Goal: Task Accomplishment & Management: Use online tool/utility

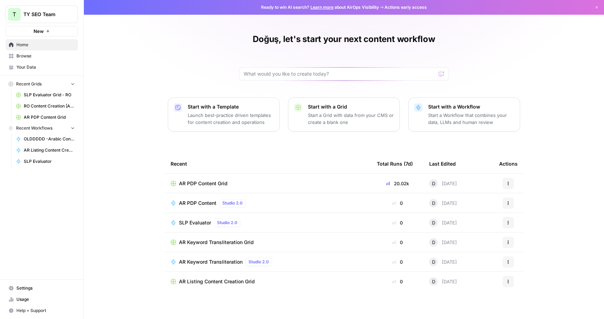
click at [218, 181] on span "AR PDP Content Grid" at bounding box center [203, 183] width 49 height 7
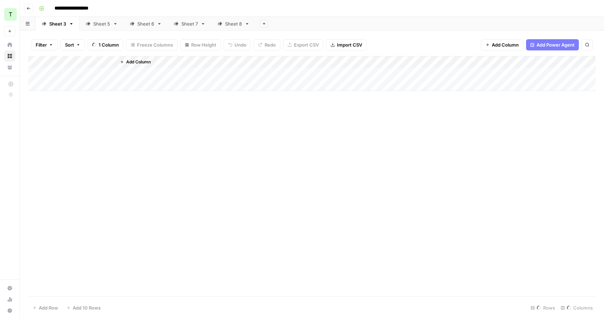
click at [229, 23] on div "Sheet 8" at bounding box center [233, 23] width 17 height 7
click at [98, 22] on div "Sheet 5" at bounding box center [101, 23] width 17 height 7
click at [62, 24] on div "Sheet 3" at bounding box center [57, 23] width 17 height 7
click at [250, 189] on div "Add Column" at bounding box center [312, 176] width 568 height 240
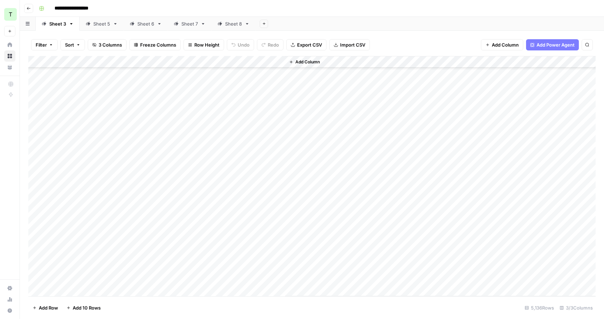
scroll to position [60851, 0]
click at [104, 23] on div "Sheet 5" at bounding box center [101, 23] width 17 height 7
click at [142, 74] on div "Add Column" at bounding box center [312, 176] width 568 height 240
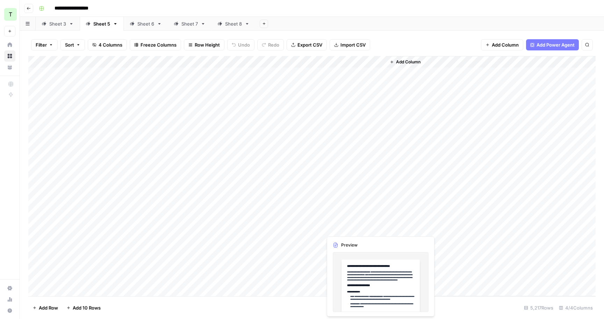
click at [361, 225] on div "Add Column" at bounding box center [312, 176] width 568 height 240
click at [357, 240] on div "Add Column" at bounding box center [312, 176] width 568 height 240
click at [356, 253] on div "Add Column" at bounding box center [312, 176] width 568 height 240
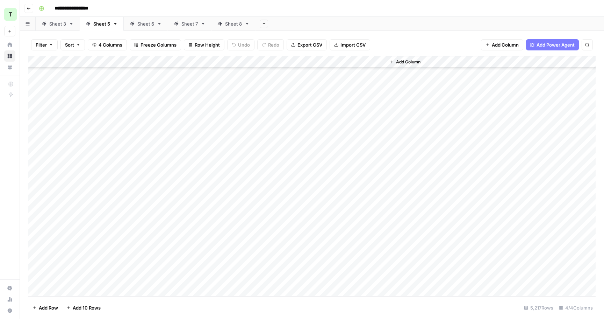
click at [356, 269] on div "Add Column" at bounding box center [312, 176] width 568 height 240
click at [356, 268] on div "Add Column" at bounding box center [312, 176] width 568 height 240
click at [360, 240] on div "Add Column" at bounding box center [312, 176] width 568 height 240
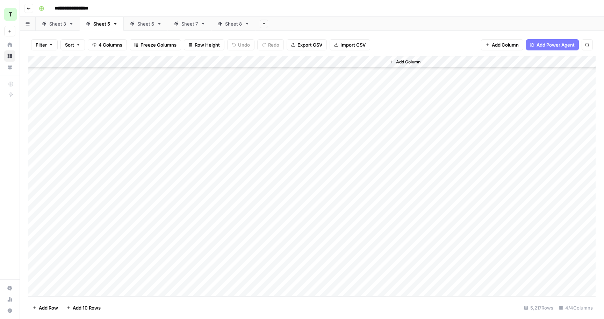
scroll to position [19955, 0]
click at [360, 240] on div "Add Column" at bounding box center [312, 176] width 568 height 240
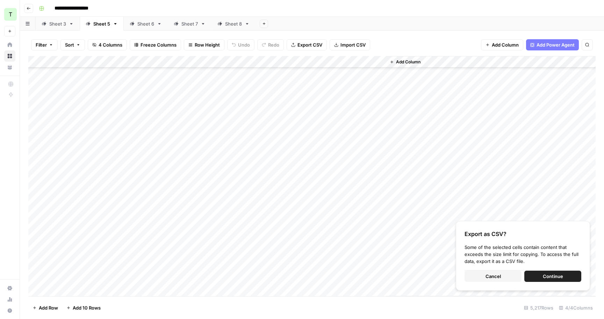
click at [533, 271] on button "Continue" at bounding box center [553, 275] width 57 height 11
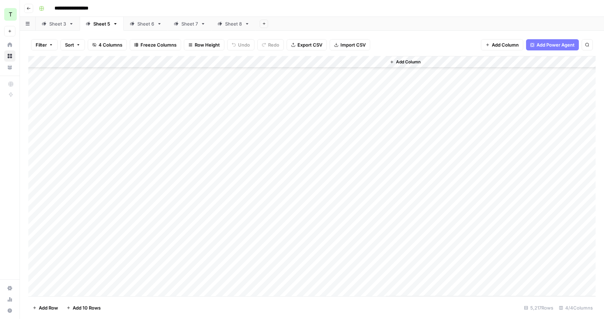
click at [137, 245] on div "Add Column" at bounding box center [312, 176] width 568 height 240
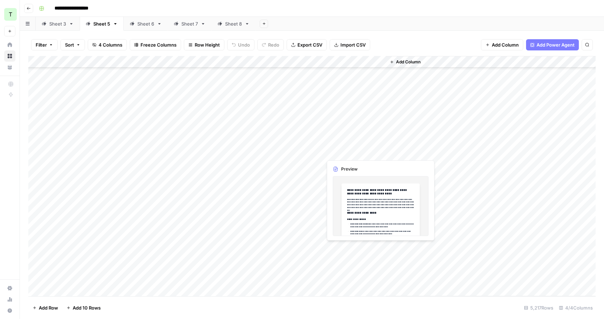
click at [353, 250] on div "Add Column" at bounding box center [312, 176] width 568 height 240
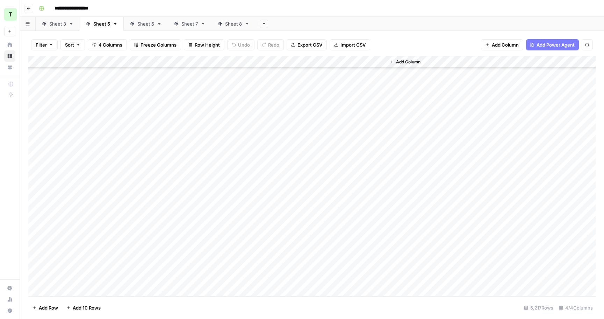
click at [352, 254] on div "Add Column" at bounding box center [312, 176] width 568 height 240
click at [354, 261] on div "Add Column" at bounding box center [312, 176] width 568 height 240
click at [354, 254] on div "Add Column" at bounding box center [312, 176] width 568 height 240
click at [354, 240] on div "Add Column" at bounding box center [312, 176] width 568 height 240
click at [354, 236] on div "Add Column" at bounding box center [312, 176] width 568 height 240
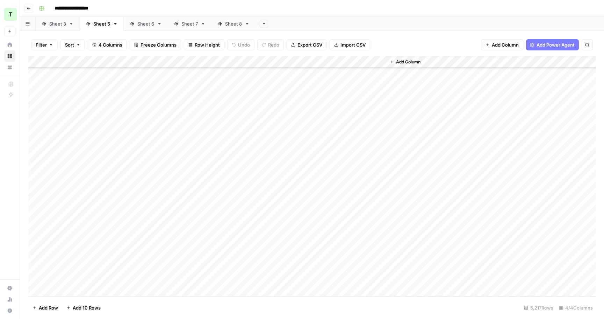
click at [359, 249] on div "Add Column" at bounding box center [312, 176] width 568 height 240
click at [361, 254] on div "Add Column" at bounding box center [312, 176] width 568 height 240
click at [361, 258] on div "Add Column" at bounding box center [312, 176] width 568 height 240
click at [361, 255] on div "Add Column" at bounding box center [312, 176] width 568 height 240
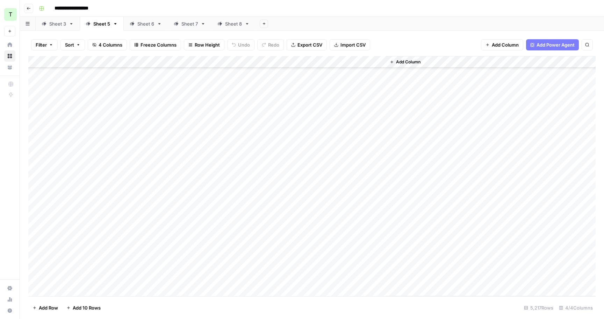
click at [361, 255] on div "Add Column" at bounding box center [312, 176] width 568 height 240
click at [361, 254] on div "Add Column" at bounding box center [312, 176] width 568 height 240
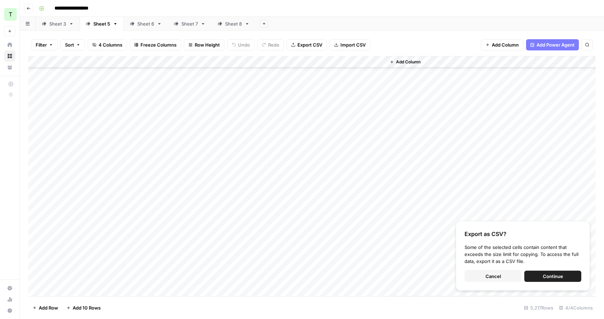
click at [553, 274] on span "Continue" at bounding box center [553, 275] width 20 height 7
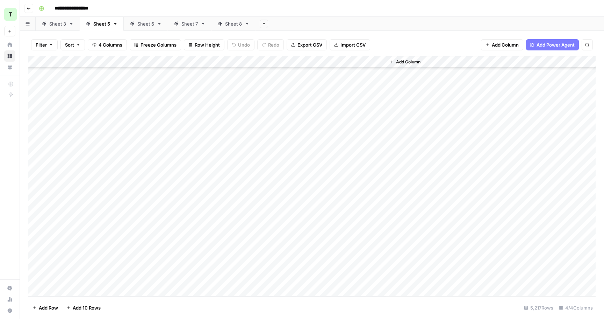
click at [148, 263] on div "Add Column" at bounding box center [312, 176] width 568 height 240
click at [350, 264] on div "Add Column" at bounding box center [312, 176] width 568 height 240
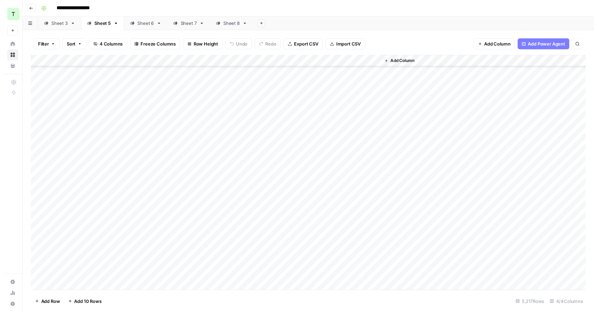
scroll to position [61814, 0]
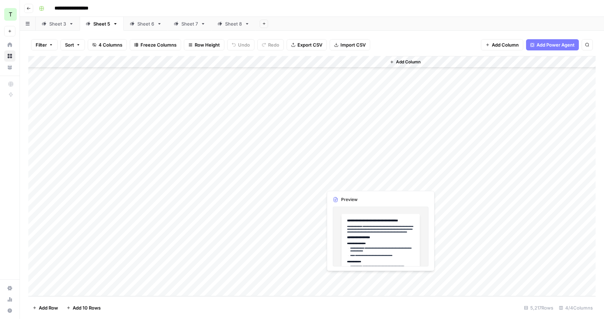
click at [339, 279] on div "Add Column" at bounding box center [312, 176] width 568 height 240
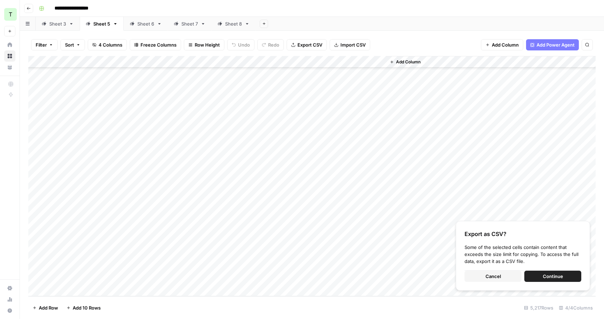
click at [541, 279] on button "Continue" at bounding box center [553, 275] width 57 height 11
